Goal: Transaction & Acquisition: Download file/media

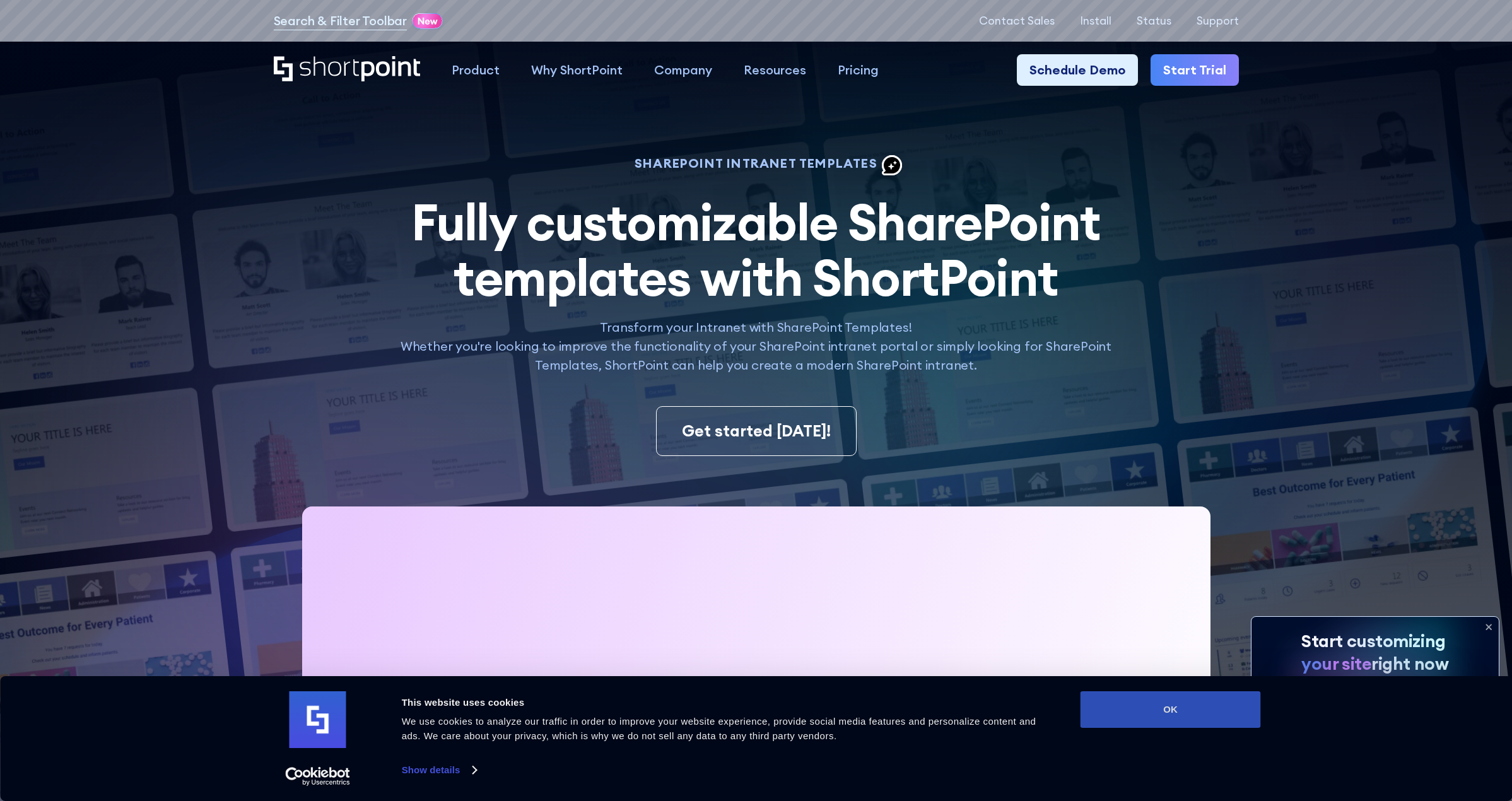
click at [1196, 704] on button "OK" at bounding box center [1171, 709] width 181 height 36
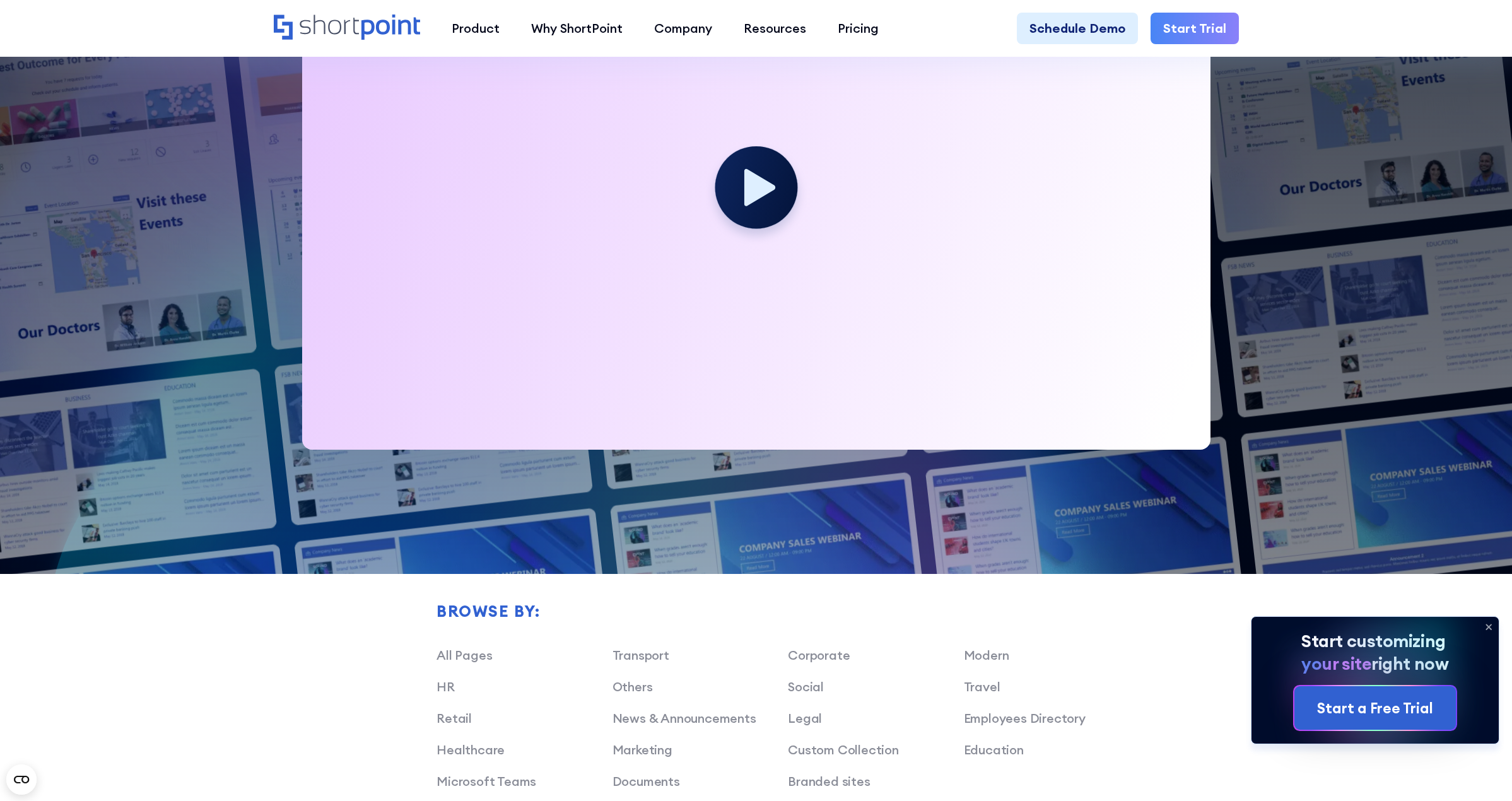
scroll to position [820, 0]
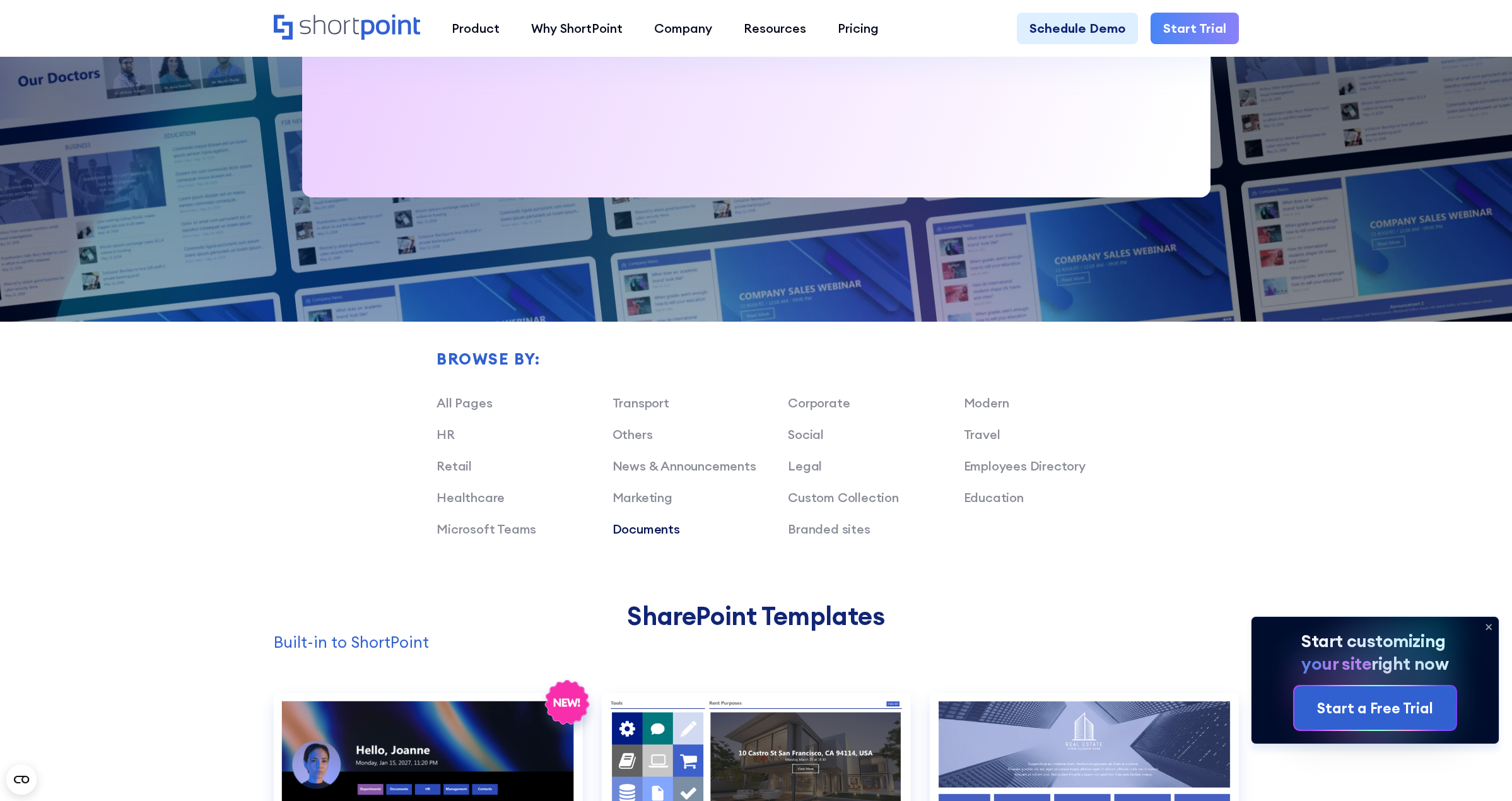
click at [644, 531] on link "Documents" at bounding box center [645, 528] width 67 height 16
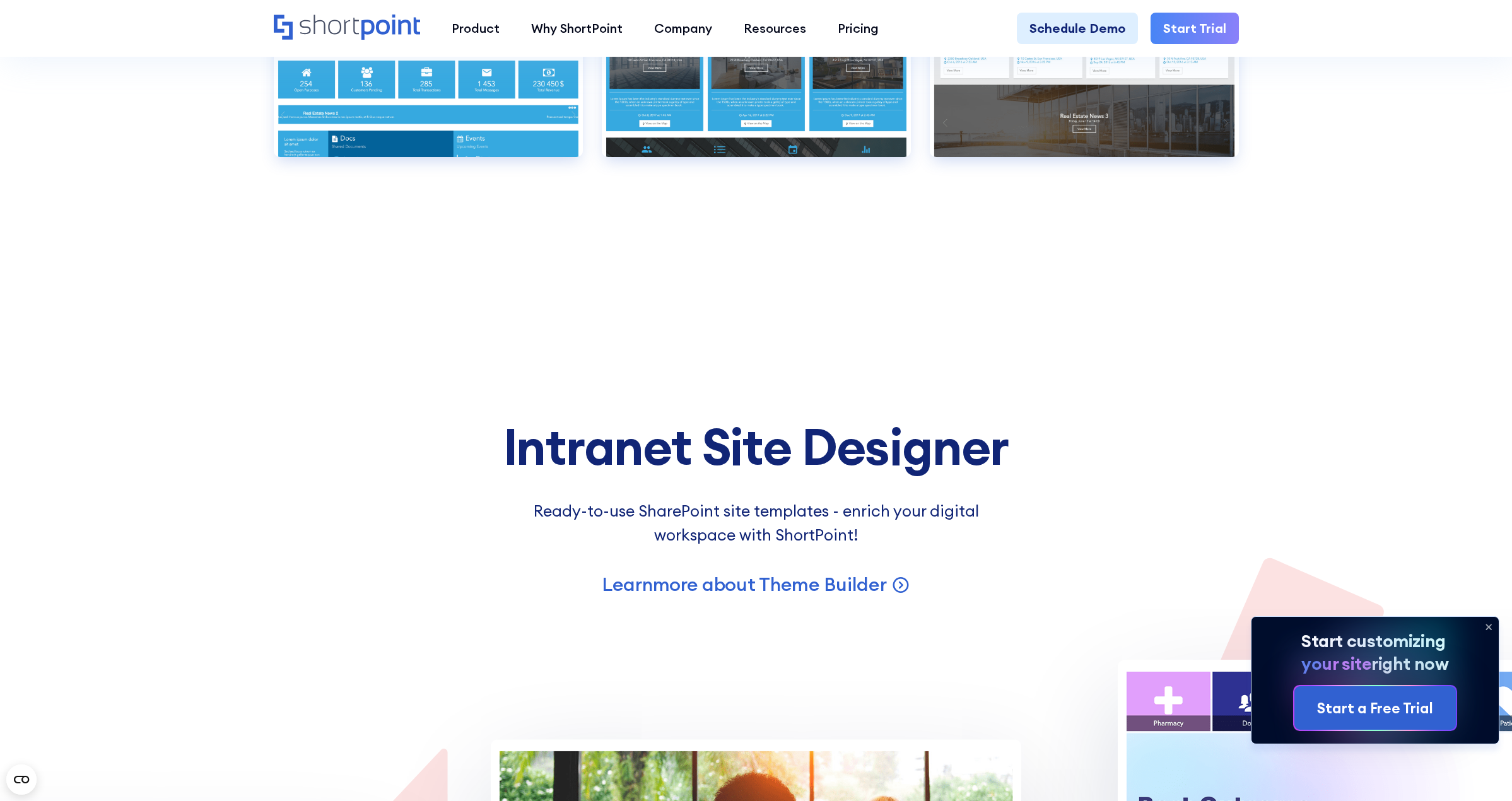
scroll to position [1576, 0]
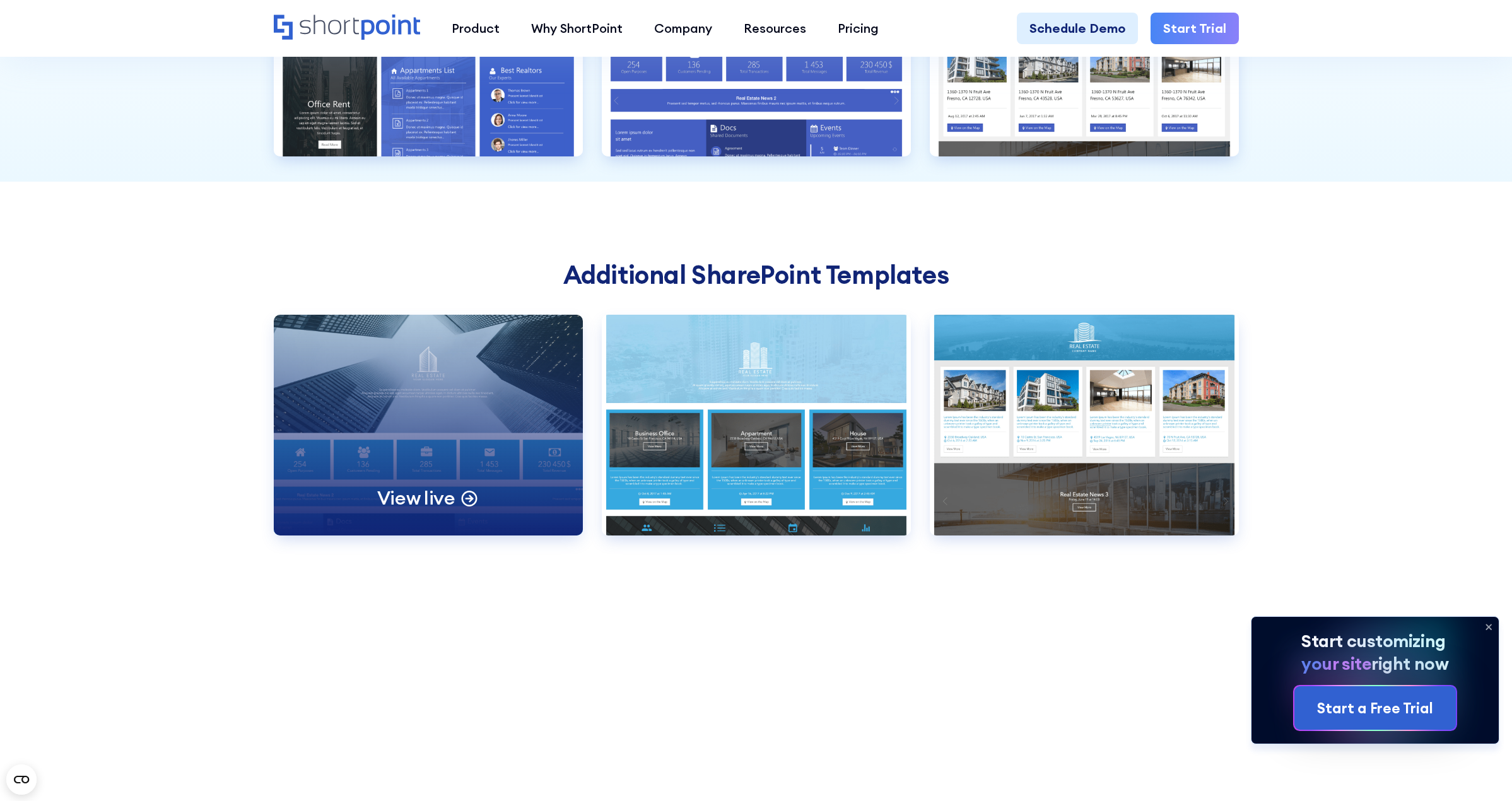
click at [515, 433] on div "View live" at bounding box center [428, 425] width 309 height 220
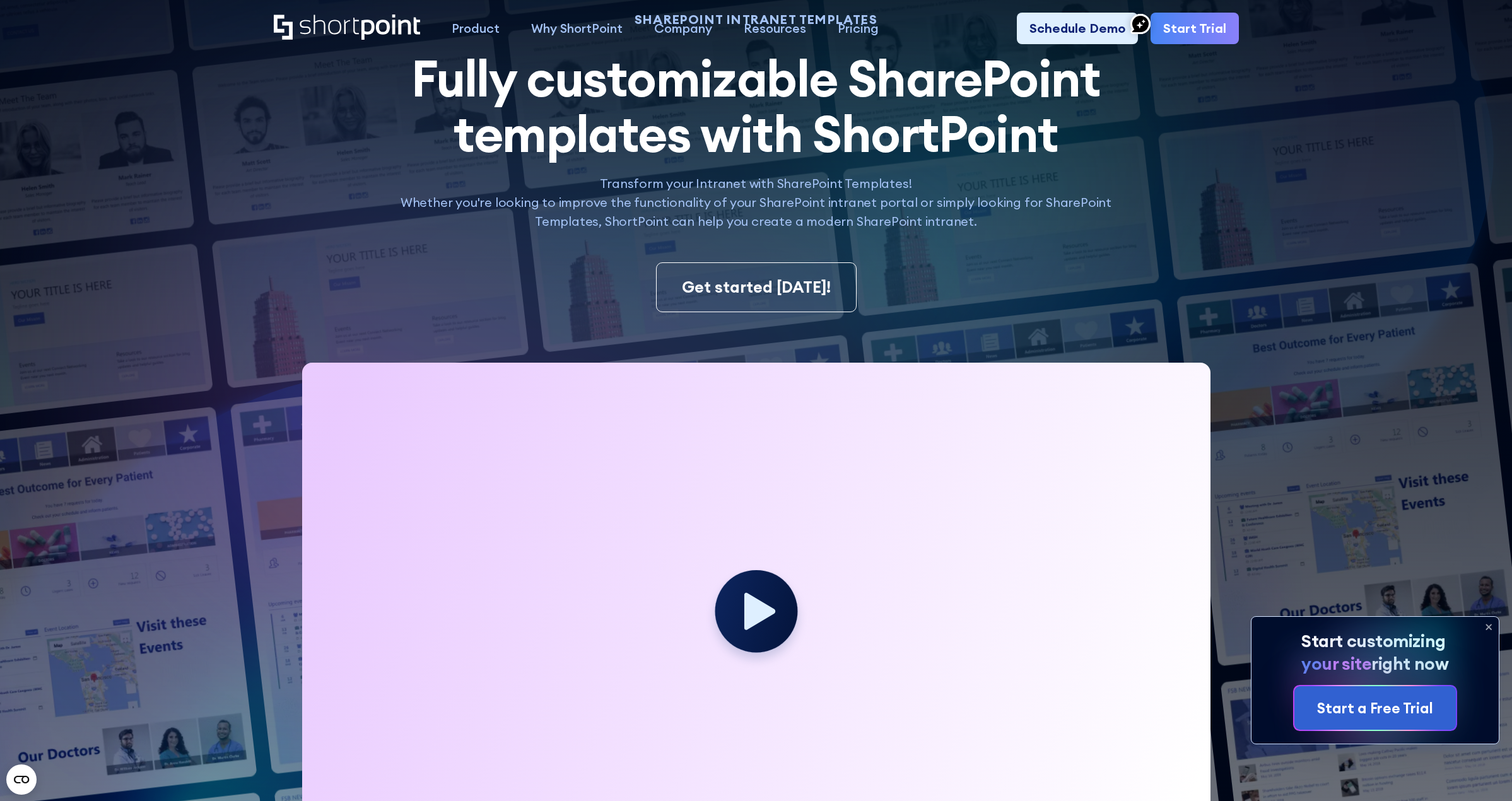
scroll to position [0, 0]
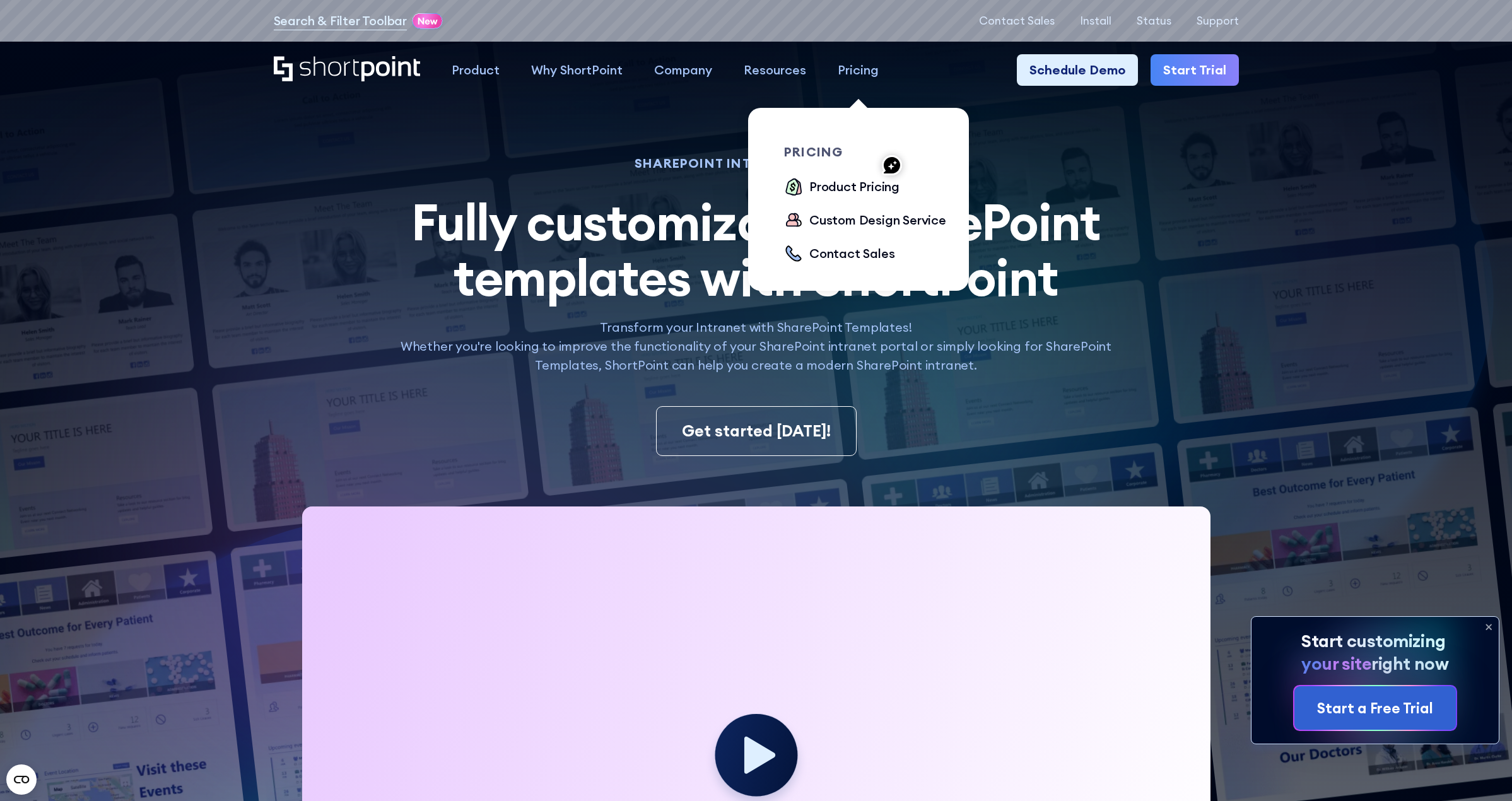
click at [860, 70] on div "Pricing" at bounding box center [857, 70] width 41 height 19
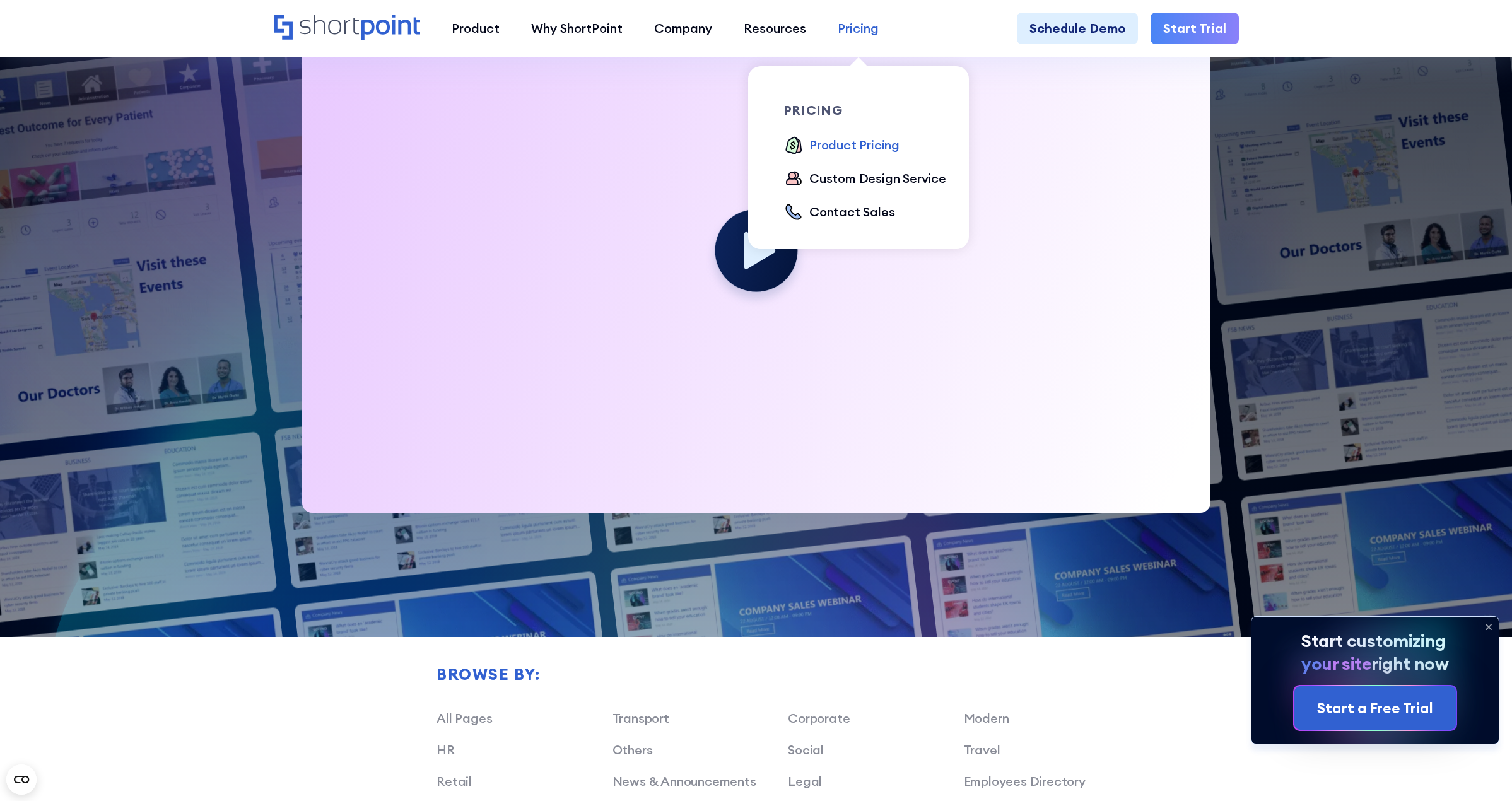
scroll to position [378, 0]
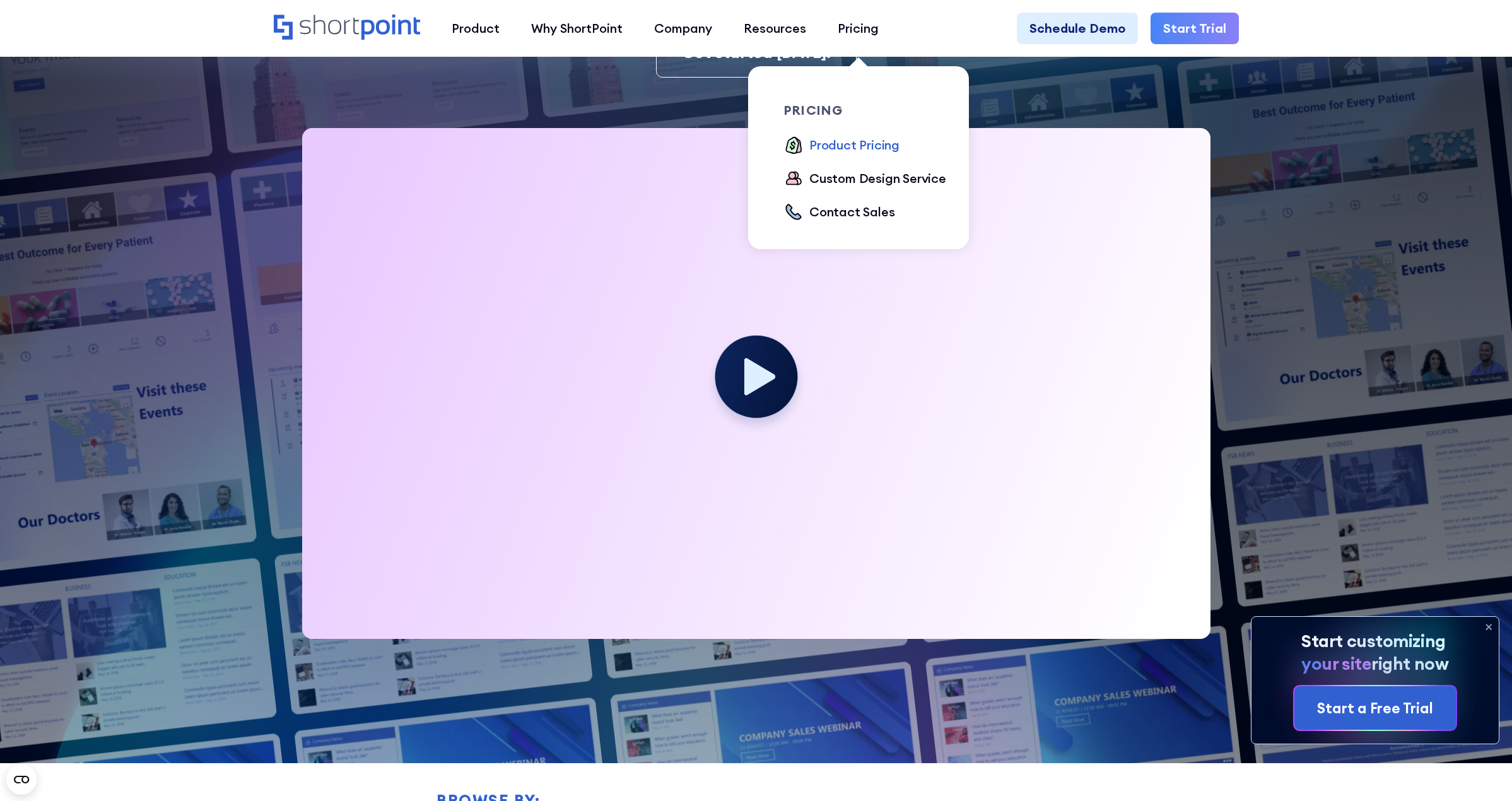
click at [847, 143] on div "Product Pricing" at bounding box center [854, 145] width 90 height 19
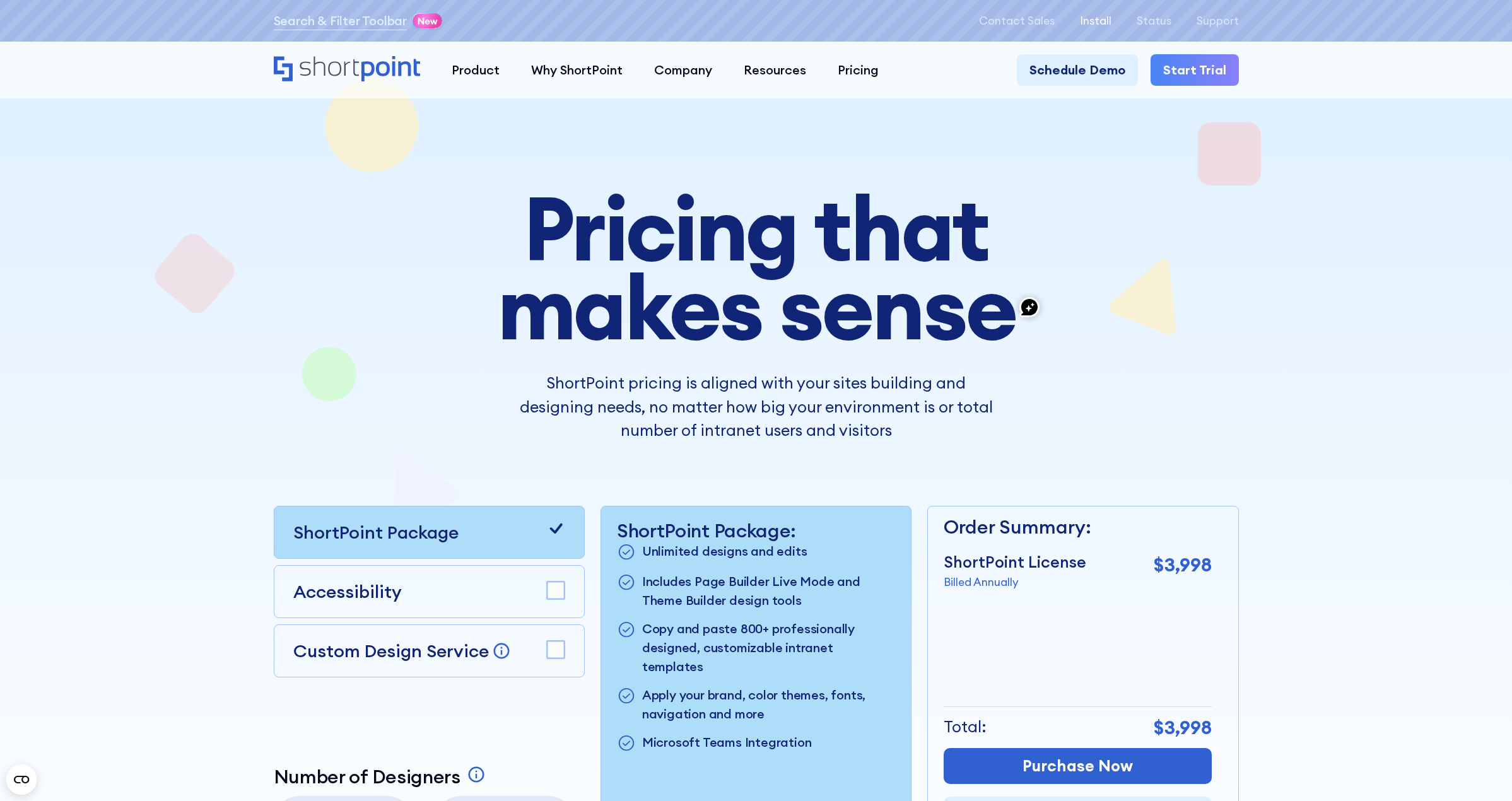
click at [1086, 26] on p "Install" at bounding box center [1095, 20] width 31 height 12
